Goal: Go to known website: Access a specific website the user already knows

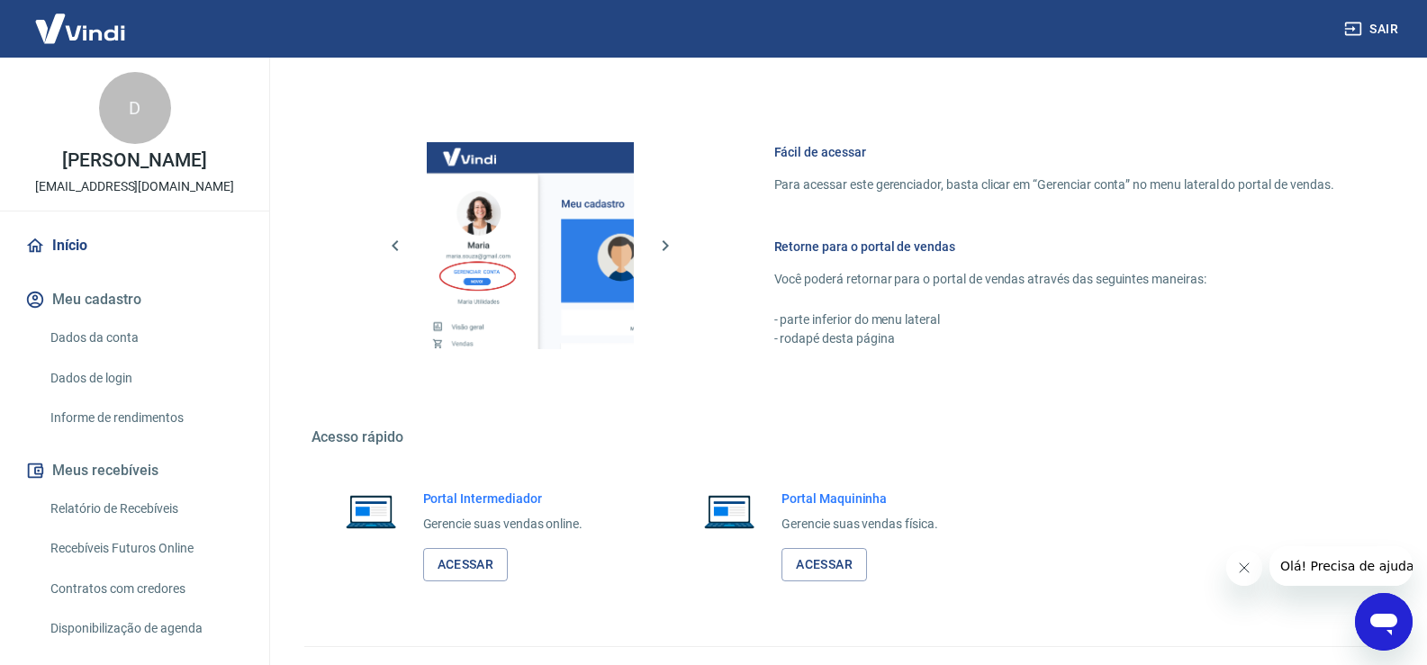
scroll to position [738, 0]
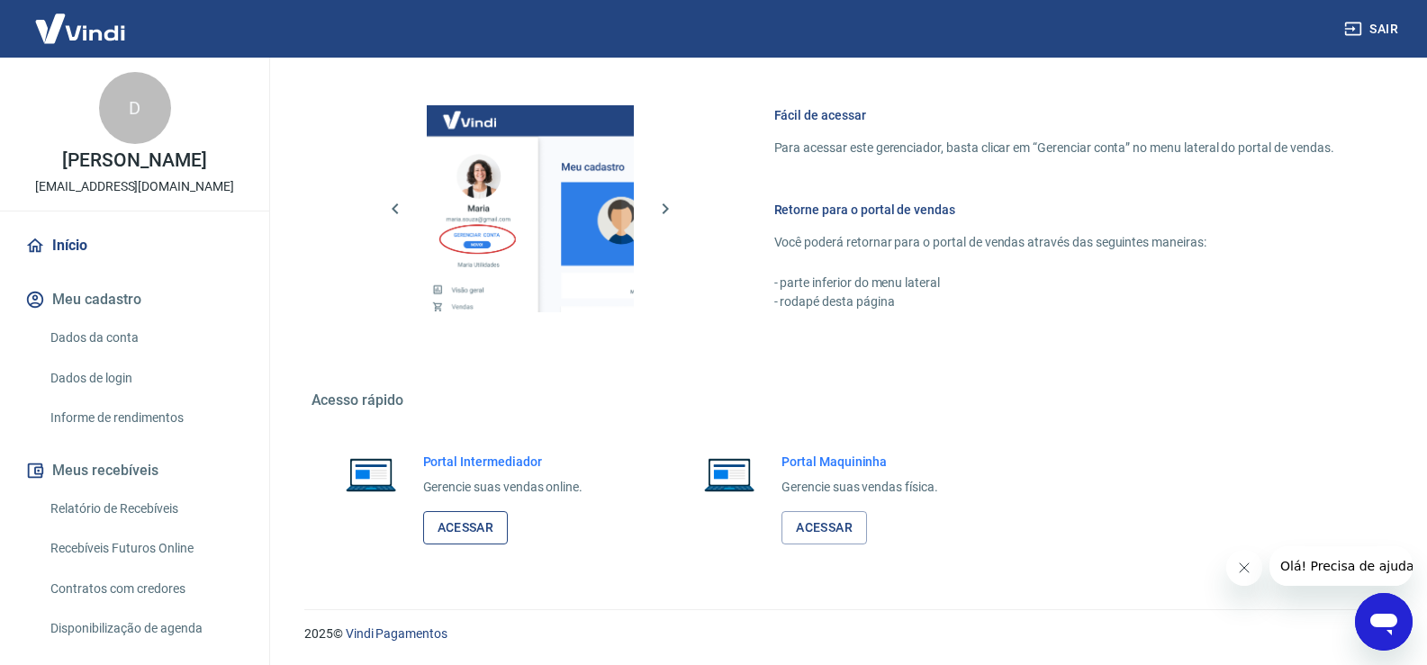
click at [470, 533] on link "Acessar" at bounding box center [466, 527] width 86 height 33
